Goal: Task Accomplishment & Management: Complete application form

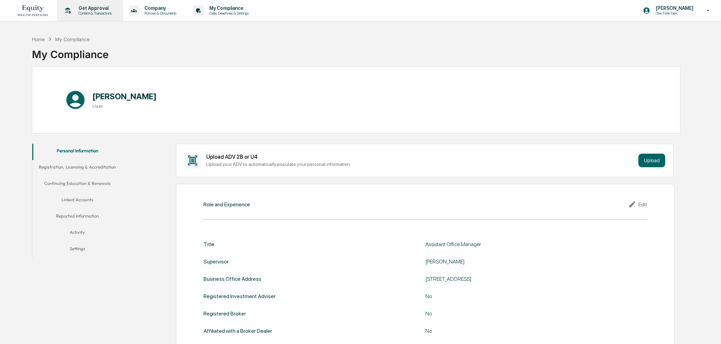
click at [104, 5] on div "Get Approval Content & Transactions" at bounding box center [89, 10] width 59 height 21
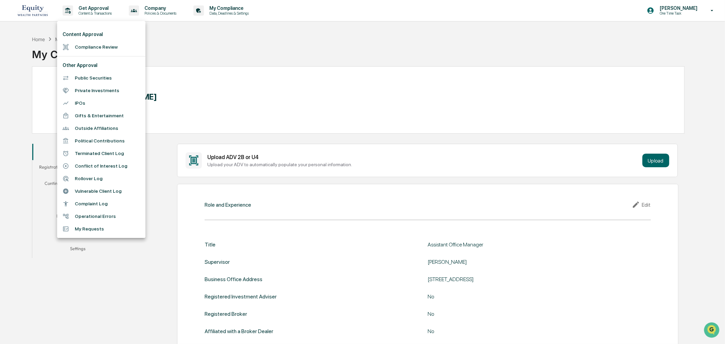
click at [101, 174] on li "Rollover Log" at bounding box center [101, 178] width 88 height 13
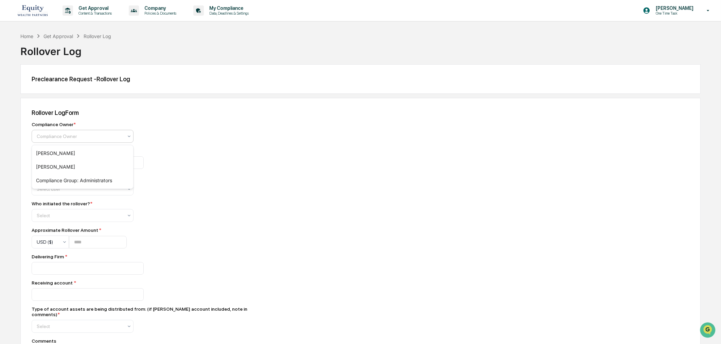
click at [58, 137] on div at bounding box center [80, 136] width 86 height 7
click at [63, 151] on div "[PERSON_NAME]" at bounding box center [82, 153] width 101 height 14
click at [64, 165] on input at bounding box center [88, 162] width 112 height 13
type input "**********"
type input "*"
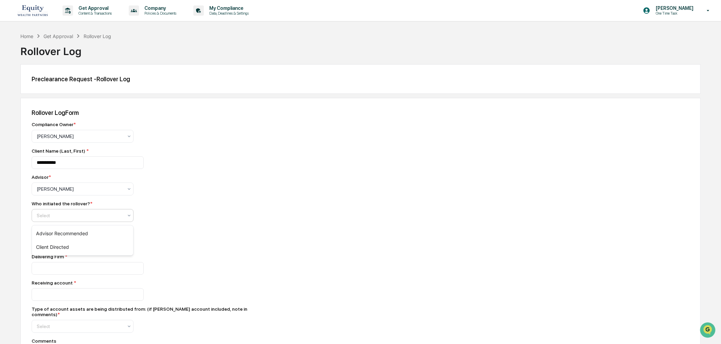
click at [113, 215] on div at bounding box center [80, 215] width 86 height 7
drag, startPoint x: 79, startPoint y: 246, endPoint x: 110, endPoint y: 212, distance: 46.2
click at [106, 215] on body "**********" at bounding box center [360, 194] width 721 height 389
click at [110, 212] on div "Select" at bounding box center [79, 216] width 93 height 10
